Goal: Find specific page/section: Find specific page/section

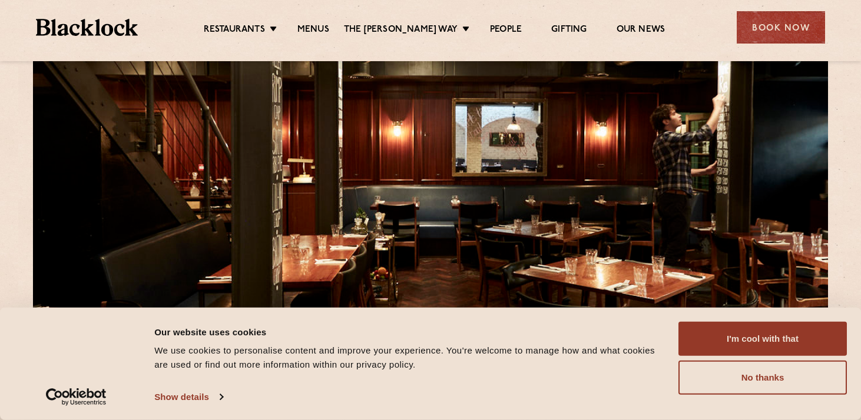
scroll to position [81, 0]
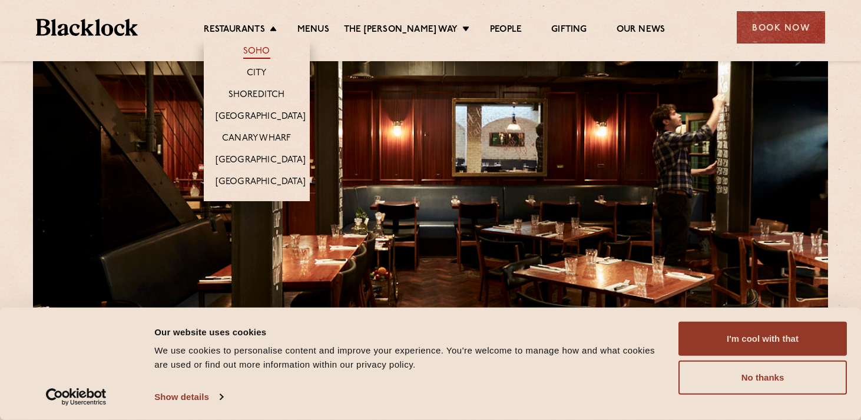
click at [267, 46] on link "Soho" at bounding box center [256, 52] width 27 height 13
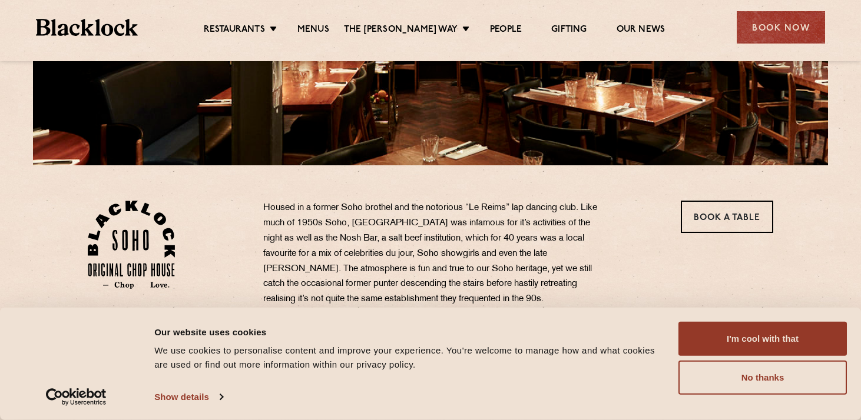
scroll to position [260, 0]
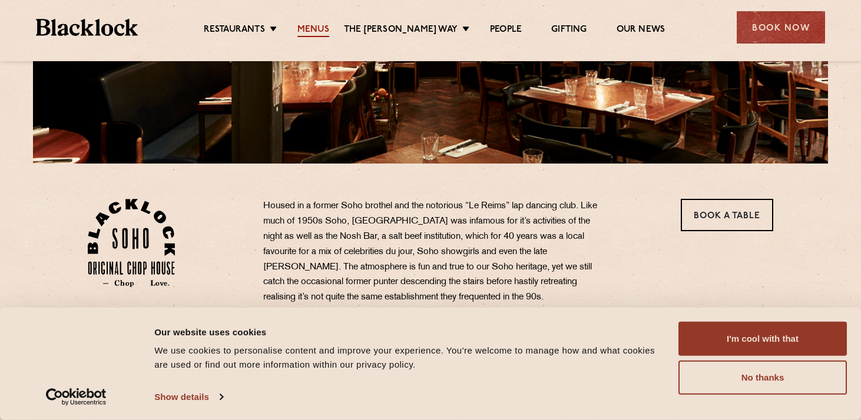
click at [329, 32] on link "Menus" at bounding box center [313, 30] width 32 height 13
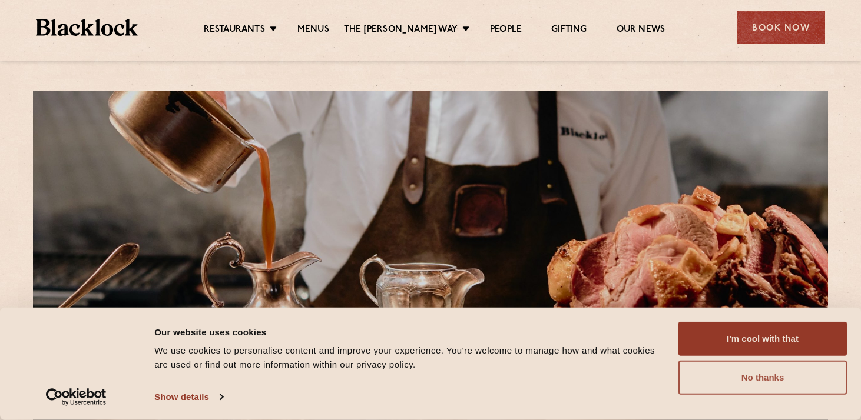
click at [772, 374] on button "No thanks" at bounding box center [762, 378] width 168 height 34
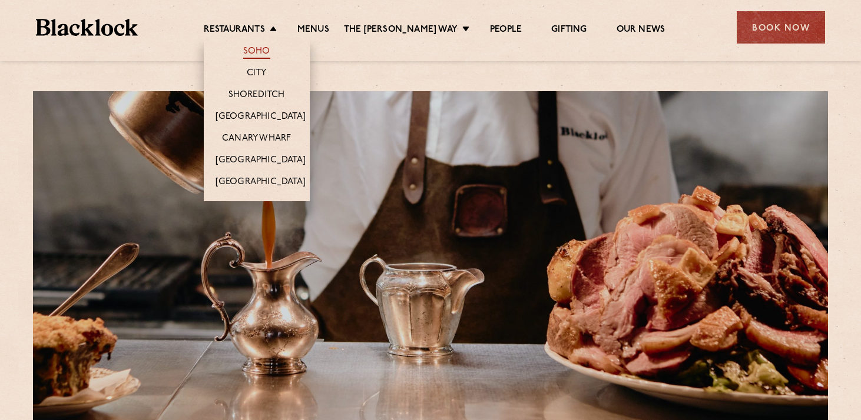
click at [266, 49] on link "Soho" at bounding box center [256, 52] width 27 height 13
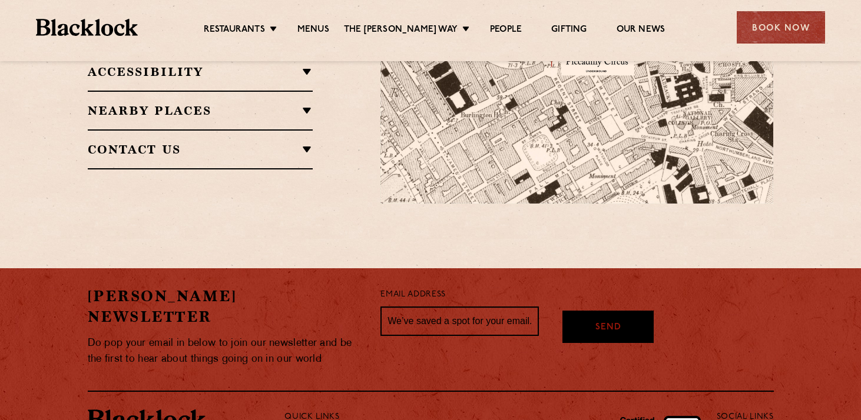
scroll to position [692, 0]
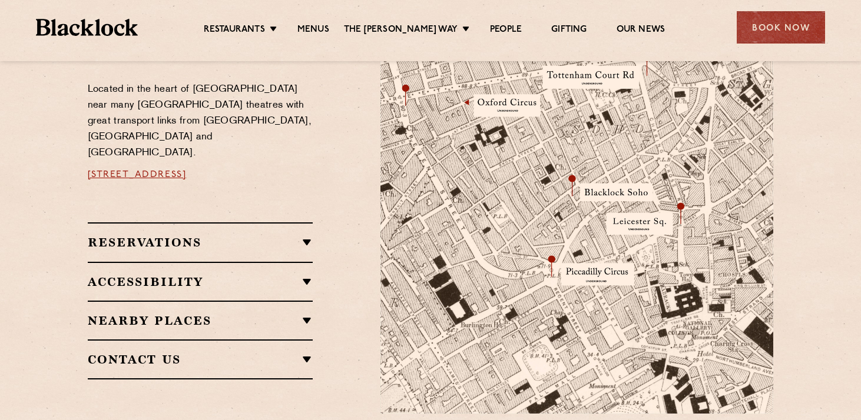
drag, startPoint x: 69, startPoint y: 153, endPoint x: 320, endPoint y: 157, distance: 250.9
click at [320, 157] on section "Restaurant information Located in the heart of [GEOGRAPHIC_DATA] near many [GEO…" at bounding box center [430, 207] width 861 height 484
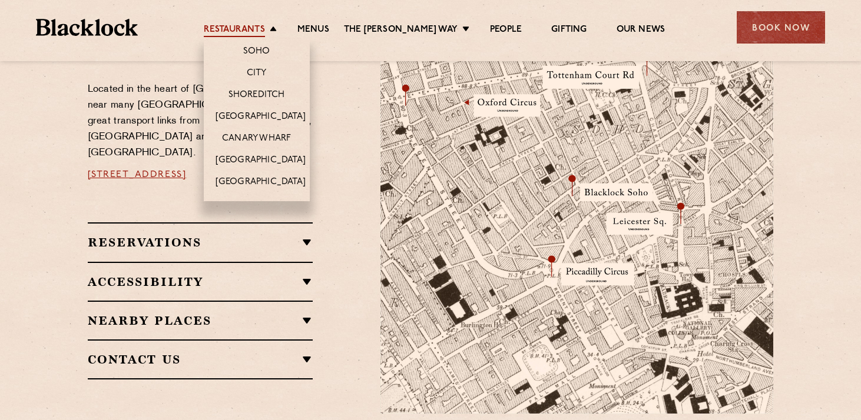
copy link "[STREET_ADDRESS]"
